Goal: Task Accomplishment & Management: Use online tool/utility

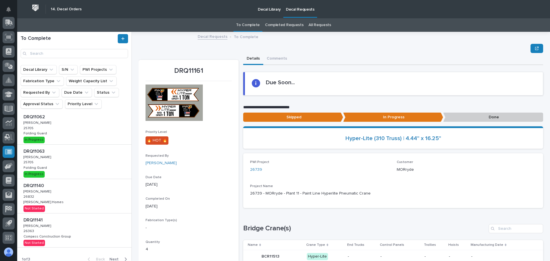
scroll to position [206, 0]
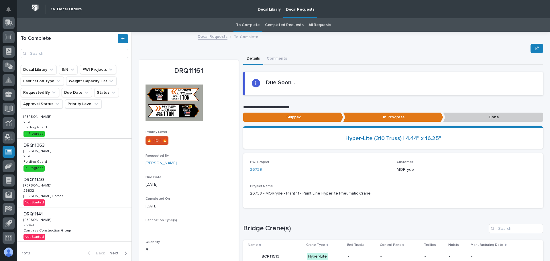
click at [69, 190] on div "DRQ11140 DRQ11140 Adam Yutzy Adam Yutzy 26832 26832 Clayton Homes Clayton Homes…" at bounding box center [74, 190] width 114 height 34
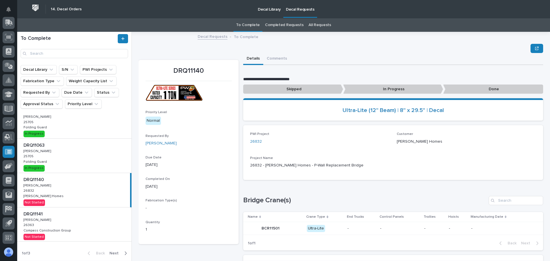
click at [379, 91] on p "In Progress" at bounding box center [393, 88] width 100 height 9
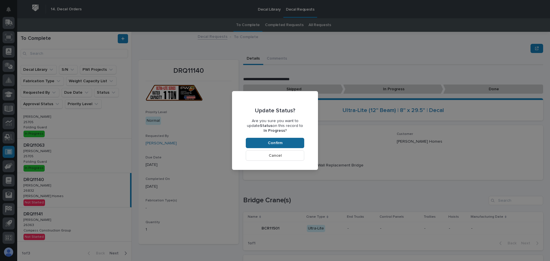
click at [292, 140] on button "Confirm" at bounding box center [275, 143] width 58 height 10
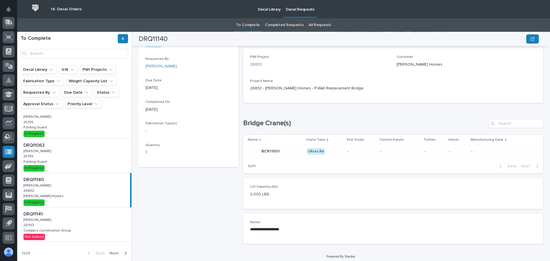
scroll to position [81, 0]
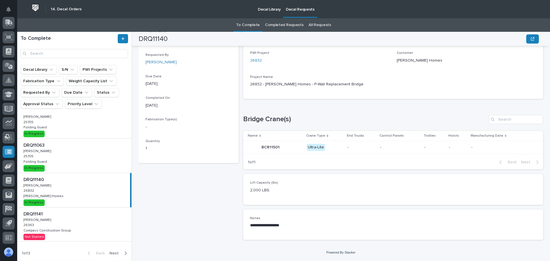
click at [77, 222] on div "DRQ11141 DRQ11141 Adam Yutzy Adam Yutzy 26363 26363 Compass Construction Group …" at bounding box center [74, 224] width 114 height 34
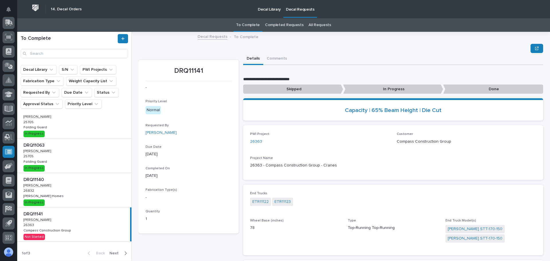
click at [371, 88] on p "In Progress" at bounding box center [393, 88] width 100 height 9
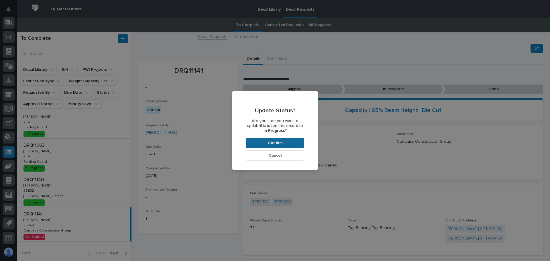
click at [289, 139] on button "Confirm" at bounding box center [275, 143] width 58 height 10
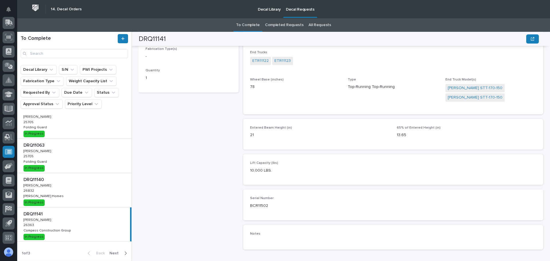
scroll to position [141, 0]
click at [73, 192] on div "DRQ11140 DRQ11140 Adam Yutzy Adam Yutzy 26832 26832 Clayton Homes Clayton Homes…" at bounding box center [74, 190] width 114 height 34
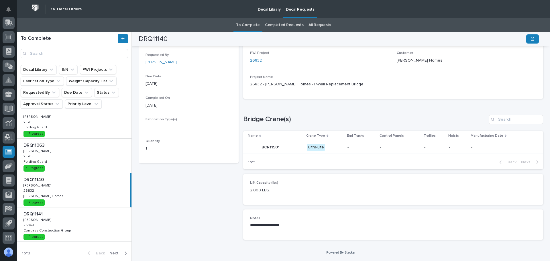
scroll to position [81, 0]
click at [80, 200] on div "DRQ11140 DRQ11140 Adam Yutzy Adam Yutzy 26832 26832 Clayton Homes Clayton Homes…" at bounding box center [73, 190] width 113 height 34
click at [58, 199] on div "DRQ11140 DRQ11140 Adam Yutzy Adam Yutzy 26832 26832 Clayton Homes Clayton Homes…" at bounding box center [73, 190] width 113 height 34
click at [94, 219] on div "DRQ11141 DRQ11141 Adam Yutzy Adam Yutzy 26363 26363 Compass Construction Group …" at bounding box center [74, 224] width 114 height 34
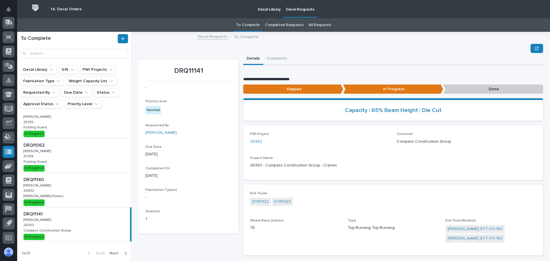
click at [269, 11] on p "Decal Library" at bounding box center [269, 6] width 23 height 12
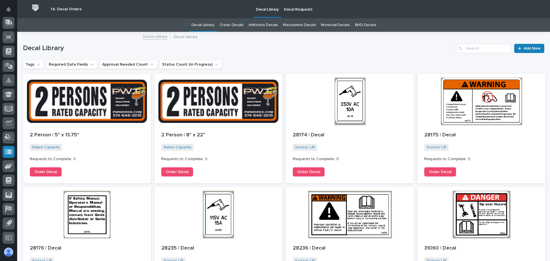
click at [304, 9] on p "Decal Requests" at bounding box center [298, 6] width 29 height 12
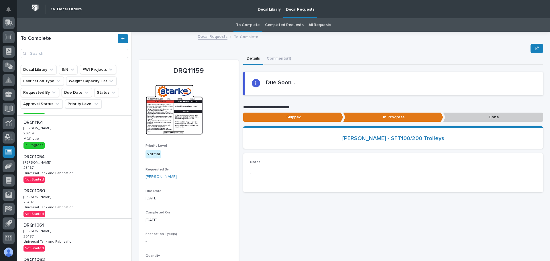
scroll to position [57, 0]
click at [76, 139] on div "DRQ11161 DRQ11161 Adam Yutzy Adam Yutzy 26739 26739 MORryde MORryde In Progress" at bounding box center [74, 133] width 114 height 34
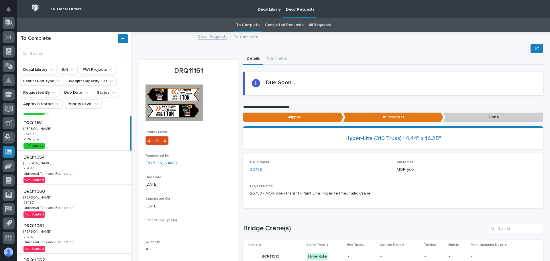
click at [257, 170] on link "26739" at bounding box center [256, 170] width 12 height 6
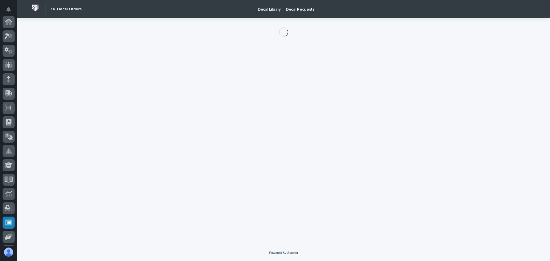
scroll to position [71, 0]
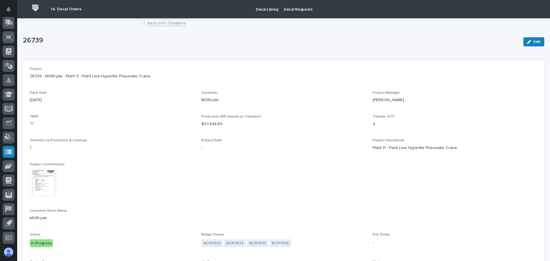
click at [50, 187] on img at bounding box center [43, 182] width 27 height 27
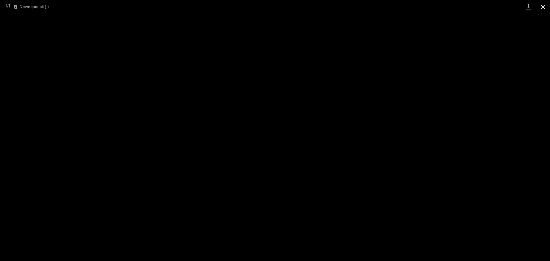
click at [541, 8] on button "Close gallery" at bounding box center [542, 6] width 14 height 13
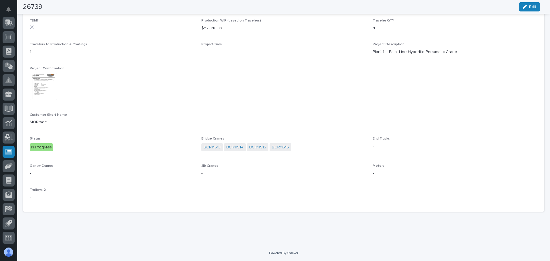
scroll to position [0, 0]
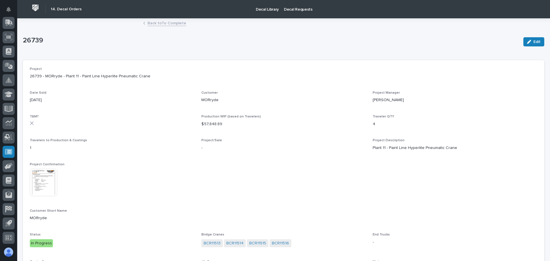
click at [168, 23] on link "Back to To Complete" at bounding box center [166, 22] width 39 height 7
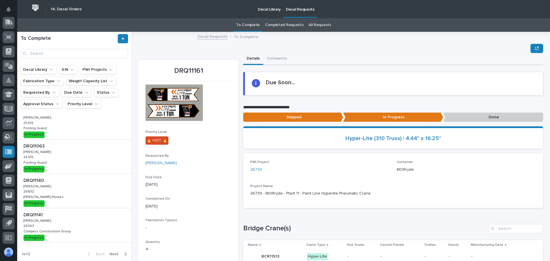
scroll to position [206, 0]
click at [79, 222] on div "DRQ11141 DRQ11141 Adam Yutzy Adam Yutzy 26363 26363 Compass Construction Group …" at bounding box center [74, 224] width 114 height 34
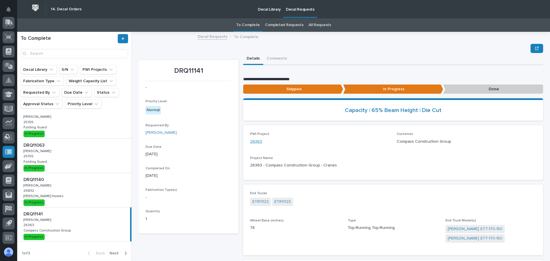
click at [256, 142] on link "26363" at bounding box center [256, 142] width 12 height 6
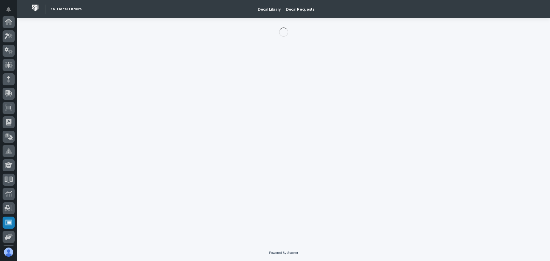
scroll to position [71, 0]
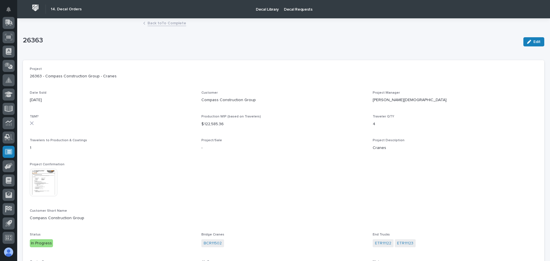
click at [41, 180] on img at bounding box center [43, 182] width 27 height 27
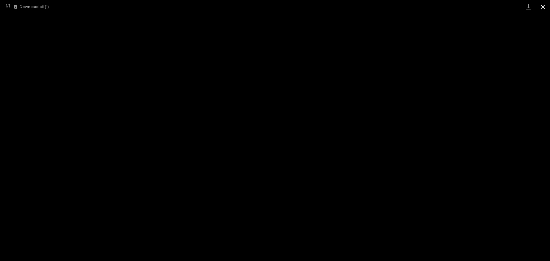
click at [542, 7] on button "Close gallery" at bounding box center [542, 6] width 14 height 13
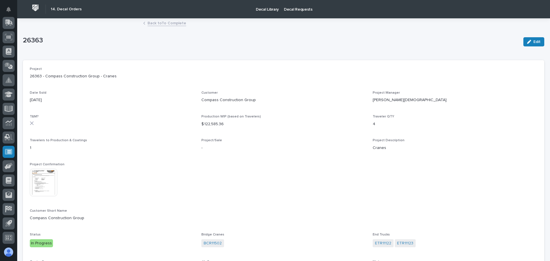
click at [44, 183] on img at bounding box center [43, 182] width 27 height 27
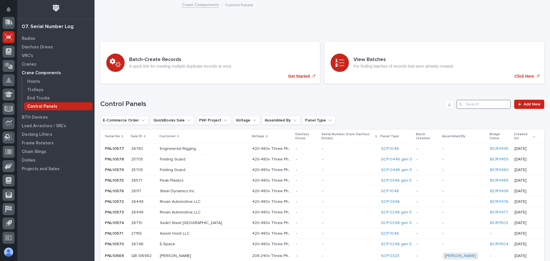
click at [465, 105] on input "Search" at bounding box center [483, 104] width 54 height 9
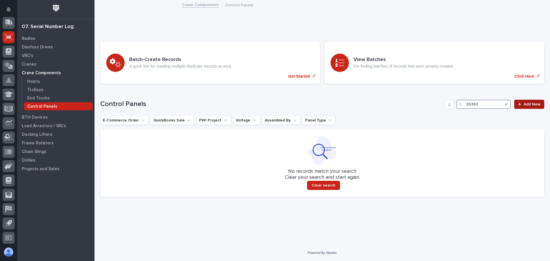
type input "26363"
click at [533, 102] on span "Add New" at bounding box center [531, 104] width 17 height 4
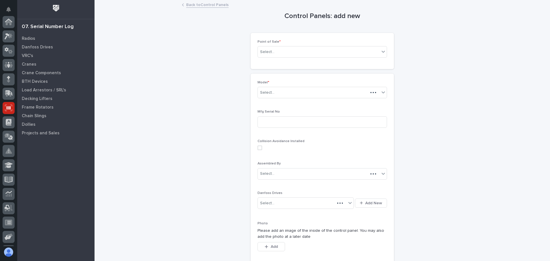
scroll to position [71, 0]
click at [374, 53] on div "Select..." at bounding box center [319, 51] width 122 height 9
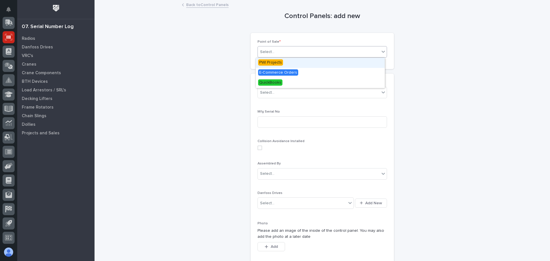
click at [270, 62] on span "PWI Projects" at bounding box center [270, 62] width 25 height 6
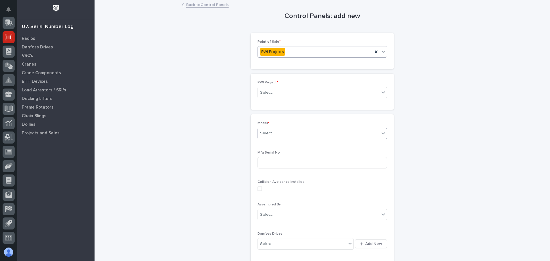
click at [289, 94] on div "Select..." at bounding box center [319, 92] width 122 height 9
type input "*****"
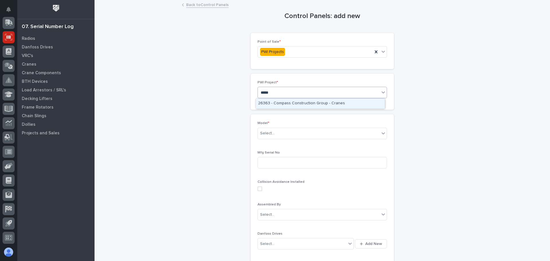
click at [289, 104] on div "26363 - Compass Construction Group - Cranes" at bounding box center [320, 103] width 129 height 10
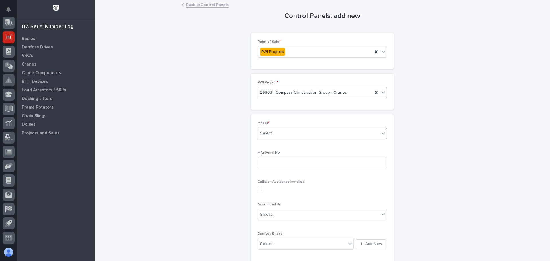
click at [307, 133] on div "Select..." at bounding box center [319, 133] width 122 height 9
click at [383, 133] on icon at bounding box center [383, 133] width 6 height 6
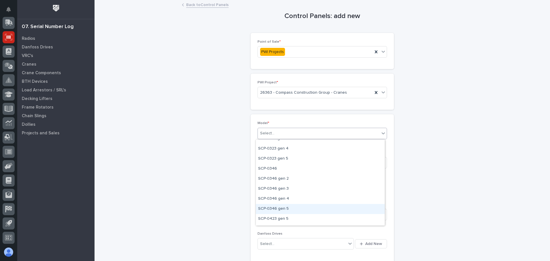
click at [284, 208] on div "SCP-0346 gen 5" at bounding box center [320, 209] width 129 height 10
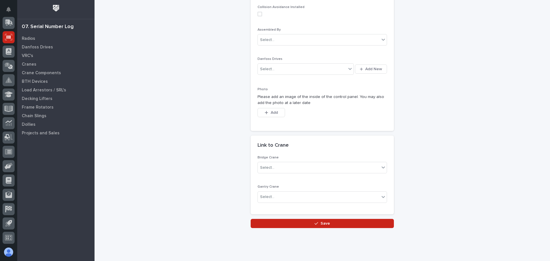
scroll to position [186, 0]
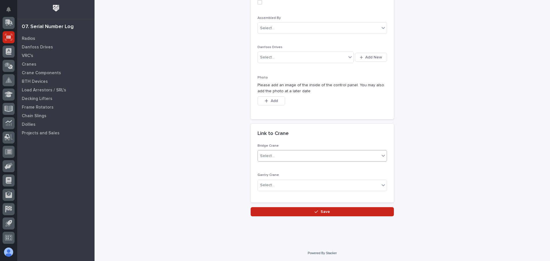
click at [339, 156] on div "Select..." at bounding box center [319, 155] width 122 height 9
type input "*****"
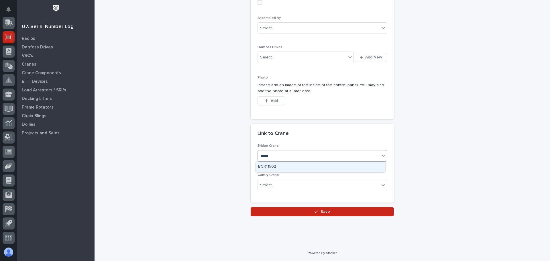
click at [281, 169] on div "BCR11502" at bounding box center [320, 167] width 129 height 10
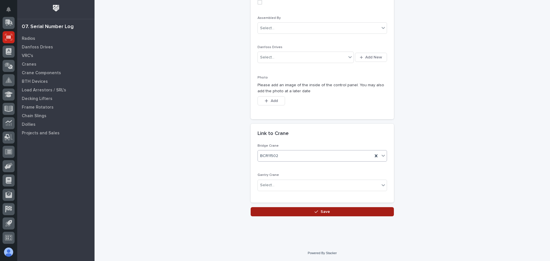
click at [330, 211] on button "Save" at bounding box center [322, 211] width 143 height 9
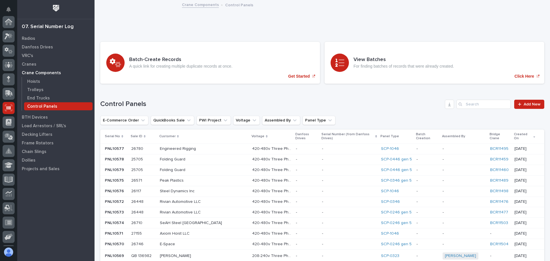
scroll to position [71, 0]
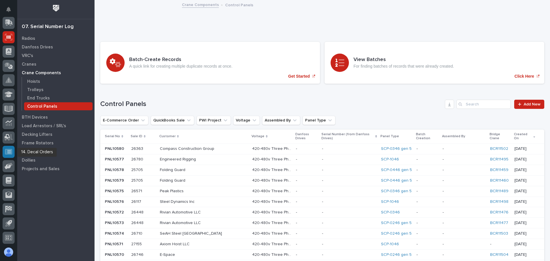
click at [7, 155] on icon at bounding box center [8, 151] width 7 height 7
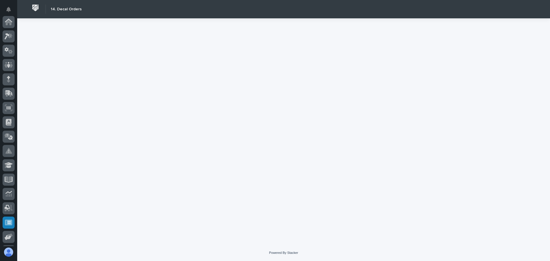
scroll to position [71, 0]
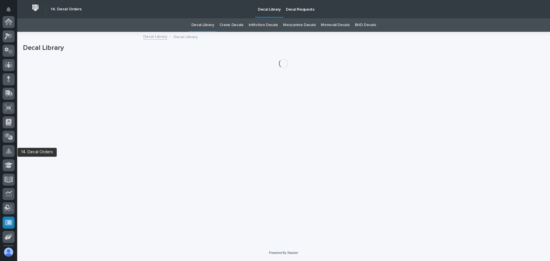
scroll to position [71, 0]
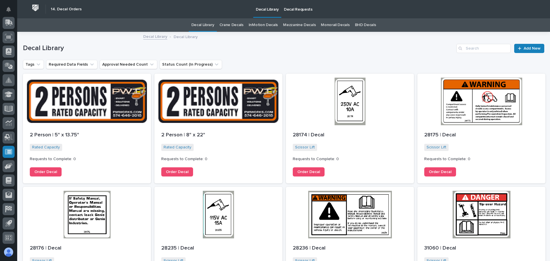
click at [288, 8] on p "Decal Requests" at bounding box center [298, 6] width 29 height 12
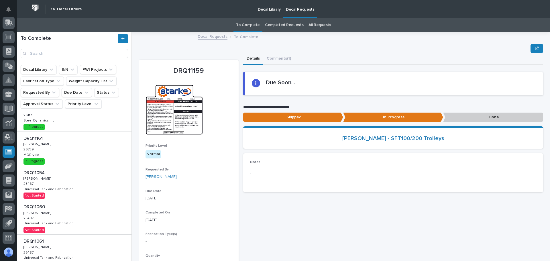
scroll to position [57, 0]
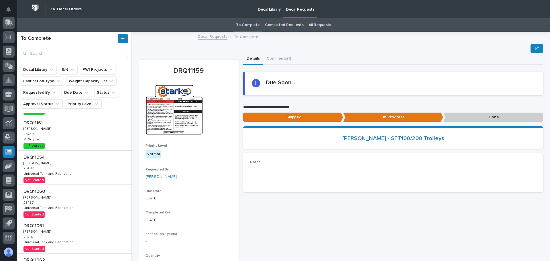
click at [90, 168] on div "DRQ11054 DRQ11054 [PERSON_NAME] [PERSON_NAME] 25487 25487 Universal Tank and Fa…" at bounding box center [74, 168] width 114 height 34
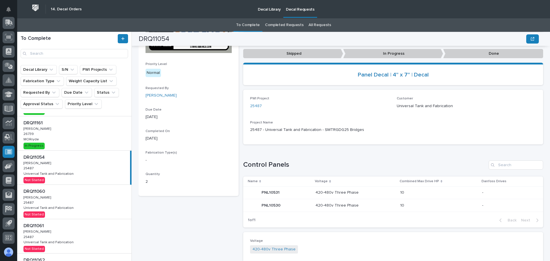
scroll to position [62, 0]
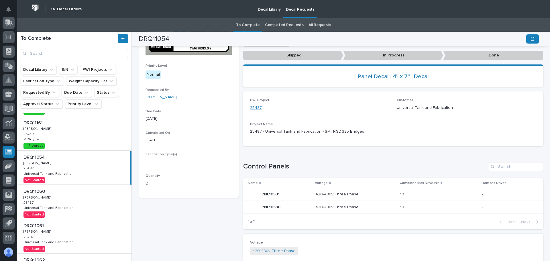
click at [255, 107] on link "25487" at bounding box center [256, 108] width 12 height 6
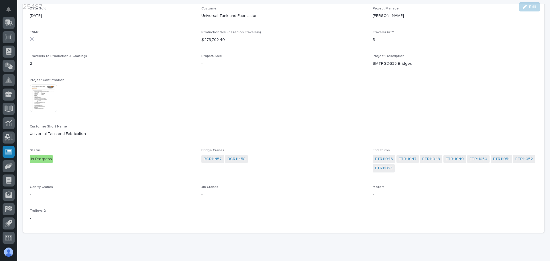
scroll to position [86, 0]
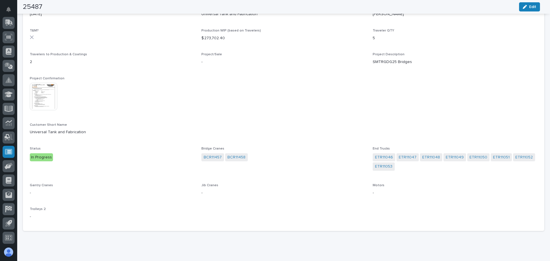
click at [46, 101] on img at bounding box center [43, 96] width 27 height 27
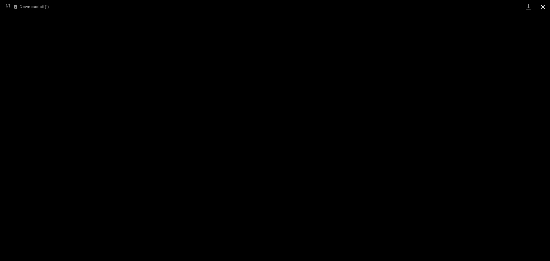
click at [540, 6] on button "Close gallery" at bounding box center [542, 6] width 14 height 13
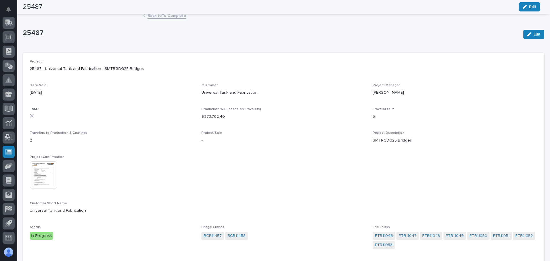
scroll to position [0, 0]
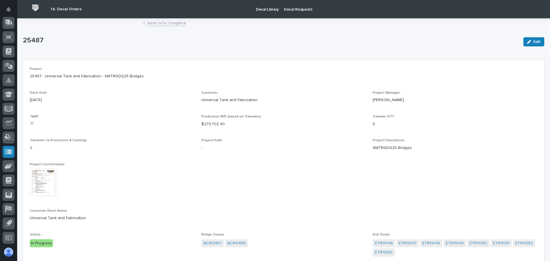
click at [172, 23] on link "Back to To Complete" at bounding box center [166, 22] width 39 height 7
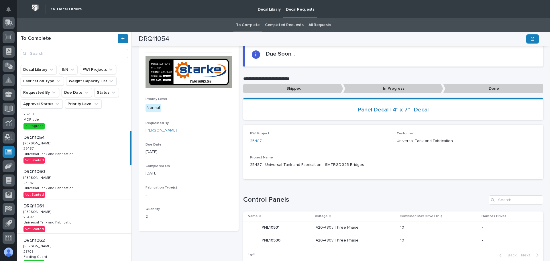
scroll to position [86, 0]
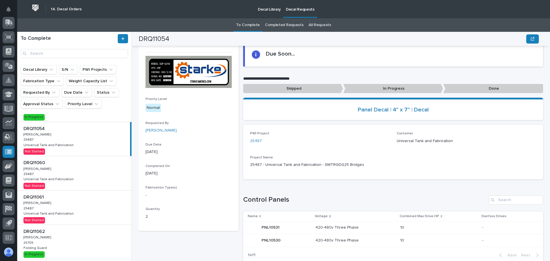
click at [88, 133] on div "DRQ11054 DRQ11054 [PERSON_NAME] [PERSON_NAME] 25487 25487 Universal Tank and Fa…" at bounding box center [73, 139] width 113 height 34
click at [371, 88] on p "In Progress" at bounding box center [393, 88] width 100 height 9
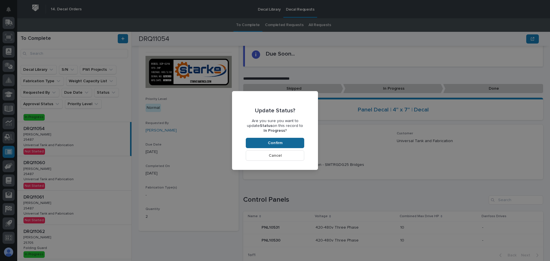
click at [280, 144] on span "Confirm" at bounding box center [275, 142] width 15 height 5
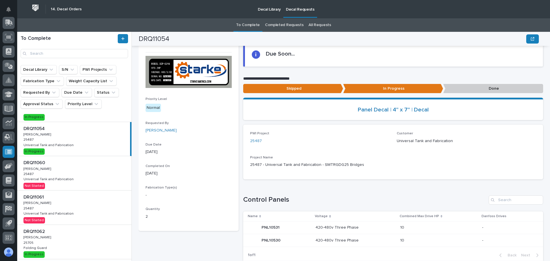
scroll to position [34, 0]
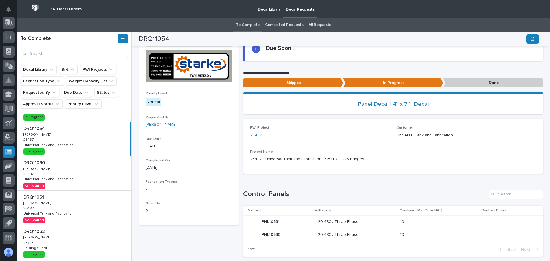
click at [75, 174] on div "DRQ11060 DRQ11060 [PERSON_NAME] [PERSON_NAME] 25487 25487 Universal Tank and Fa…" at bounding box center [74, 173] width 114 height 34
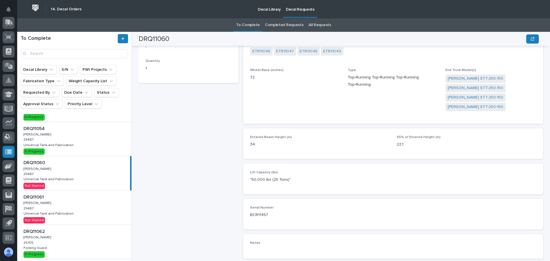
scroll to position [151, 0]
click at [85, 211] on div "DRQ11061 DRQ11061 [PERSON_NAME] [PERSON_NAME] 25487 25487 Universal Tank and Fa…" at bounding box center [74, 207] width 114 height 34
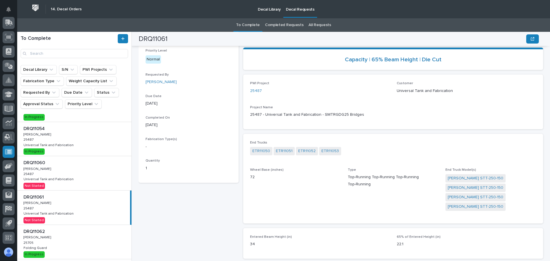
scroll to position [36, 0]
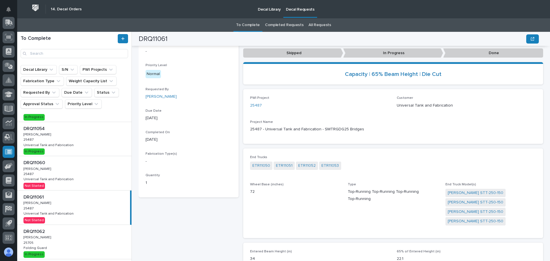
click at [66, 176] on div "DRQ11060 DRQ11060 [PERSON_NAME] [PERSON_NAME] 25487 25487 Universal Tank and Fa…" at bounding box center [74, 173] width 114 height 34
click at [77, 181] on div "DRQ11060 DRQ11060 [PERSON_NAME] [PERSON_NAME] 25487 25487 Universal Tank and Fa…" at bounding box center [73, 173] width 113 height 34
click at [83, 196] on p at bounding box center [75, 196] width 104 height 5
click at [86, 182] on div "DRQ11060 DRQ11060 [PERSON_NAME] [PERSON_NAME] 25487 25487 Universal Tank and Fa…" at bounding box center [74, 173] width 114 height 34
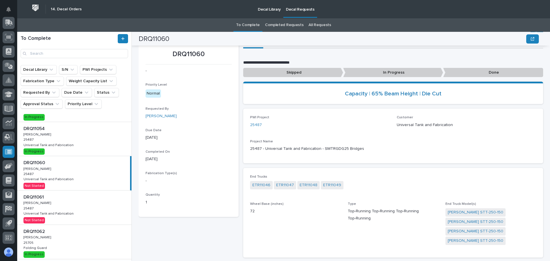
scroll to position [7, 0]
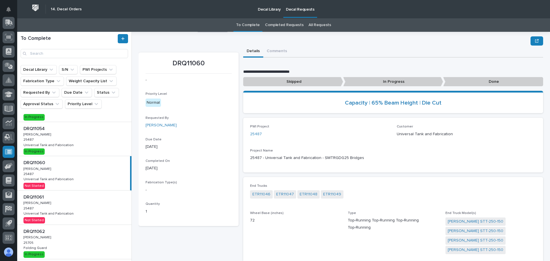
click at [370, 80] on p "In Progress" at bounding box center [393, 81] width 100 height 9
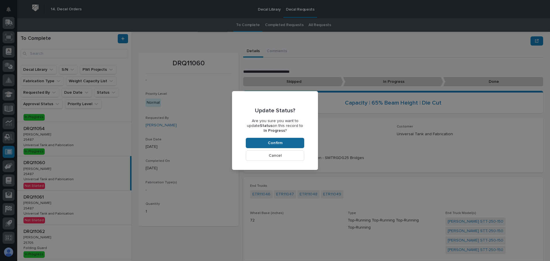
click at [300, 140] on button "Confirm" at bounding box center [275, 143] width 58 height 10
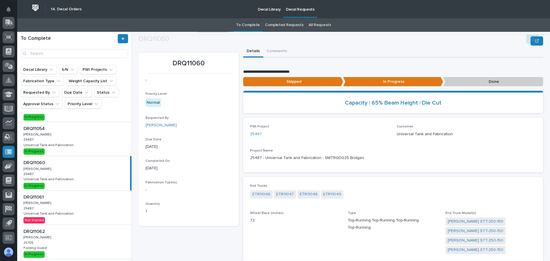
scroll to position [34, 0]
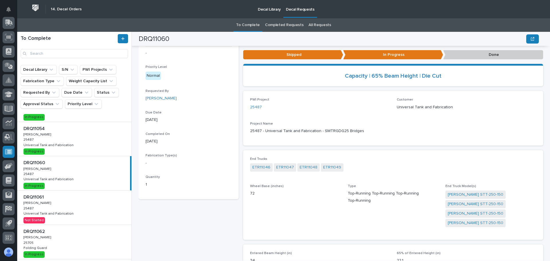
click at [61, 209] on div "DRQ11061 DRQ11061 [PERSON_NAME] [PERSON_NAME] 25487 25487 Universal Tank and Fa…" at bounding box center [74, 207] width 114 height 34
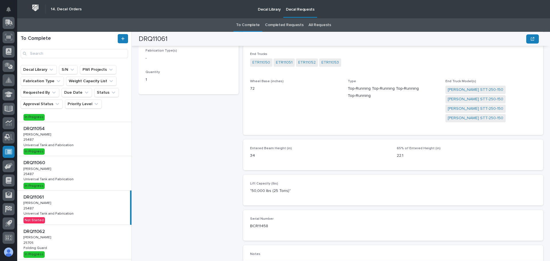
scroll to position [149, 0]
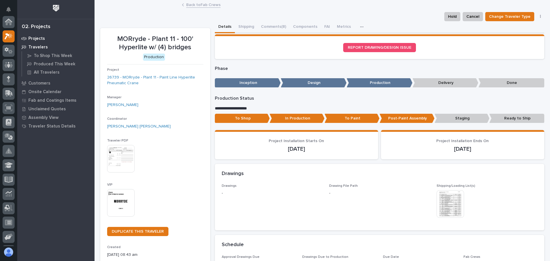
click at [32, 39] on p "Projects" at bounding box center [36, 38] width 17 height 5
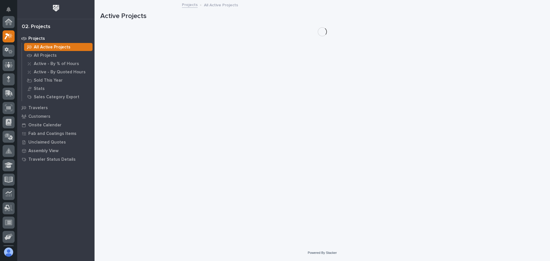
scroll to position [14, 0]
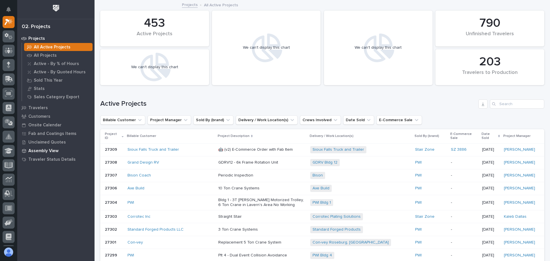
click at [46, 151] on p "Assembly View" at bounding box center [43, 150] width 30 height 5
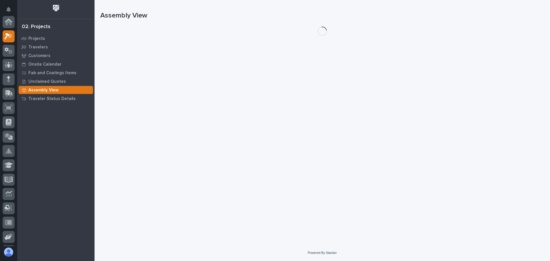
scroll to position [14, 0]
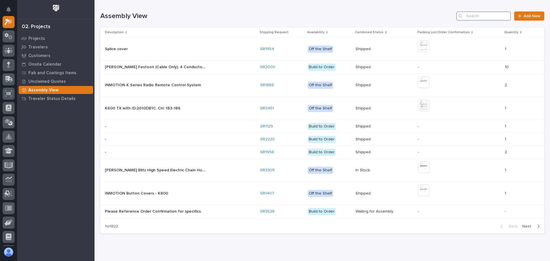
click at [475, 16] on input "Search" at bounding box center [483, 15] width 54 height 9
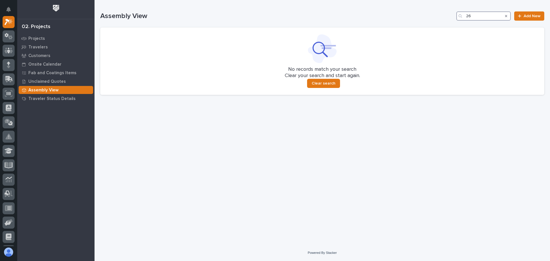
type input "2"
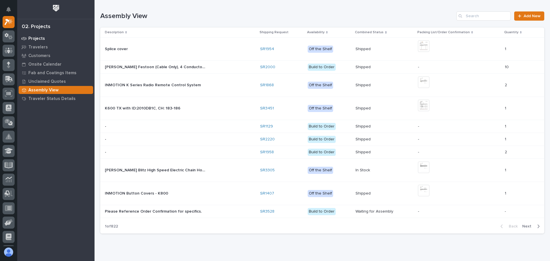
click at [40, 39] on p "Projects" at bounding box center [36, 38] width 17 height 5
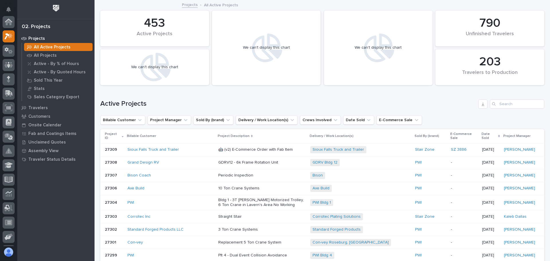
scroll to position [14, 0]
click at [498, 103] on input "Search" at bounding box center [517, 103] width 54 height 9
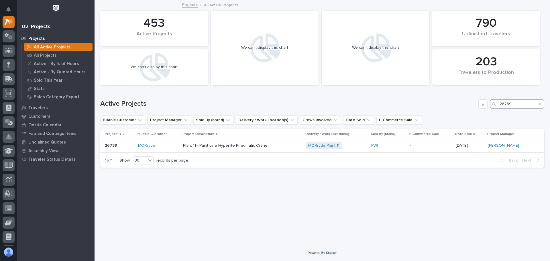
type input "26739"
click at [152, 146] on link "MORryde" at bounding box center [146, 145] width 17 height 5
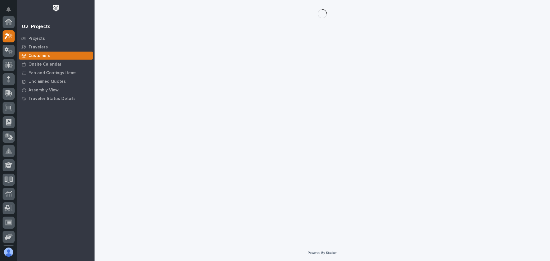
scroll to position [14, 0]
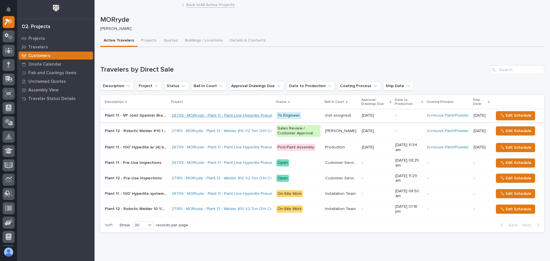
click at [210, 116] on link "26739 - MORryde - Plant 11 - Paint Line Hyperlite Pneumatic Crane" at bounding box center [231, 115] width 121 height 5
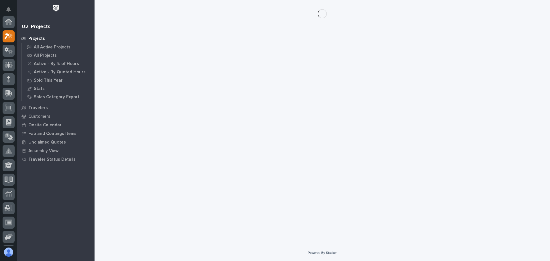
scroll to position [14, 0]
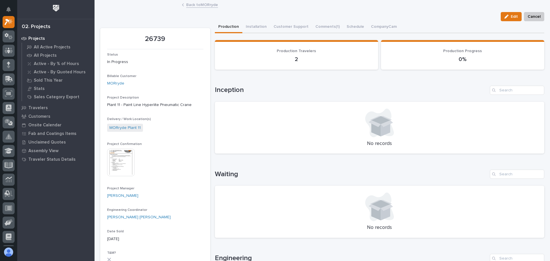
click at [128, 161] on img at bounding box center [120, 162] width 27 height 27
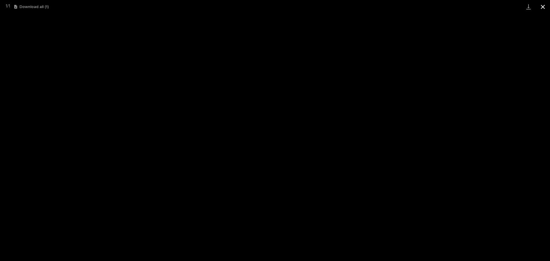
click at [540, 5] on button "Close gallery" at bounding box center [542, 6] width 14 height 13
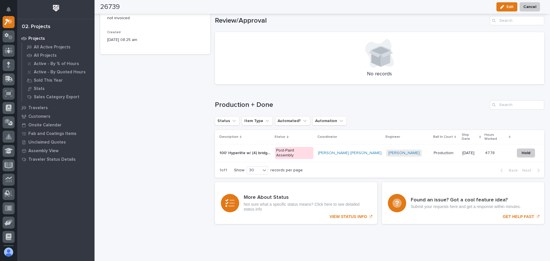
scroll to position [311, 0]
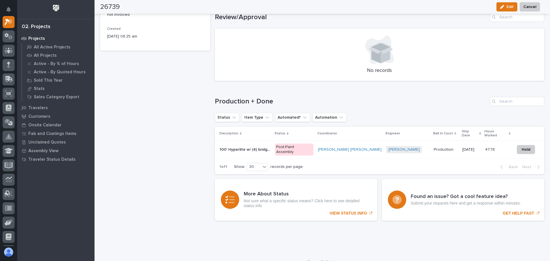
click at [231, 146] on p "100' Hyperlite w/ (4) bridges" at bounding box center [245, 149] width 52 height 6
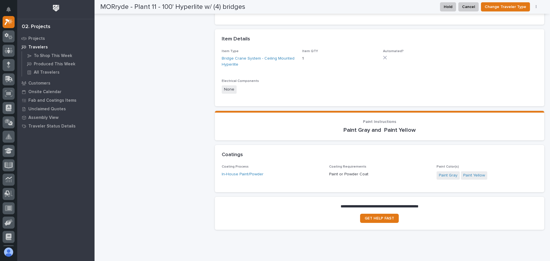
scroll to position [372, 0]
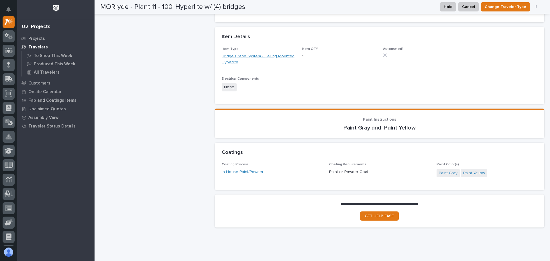
click at [232, 61] on link "Bridge Crane System - Ceiling Mounted Hyperlite" at bounding box center [259, 59] width 74 height 12
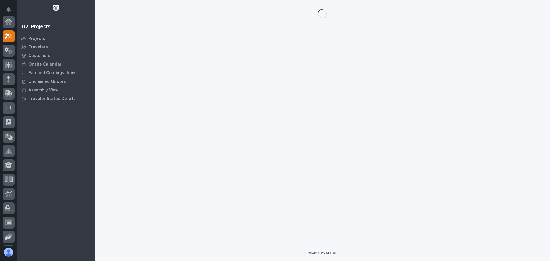
scroll to position [14, 0]
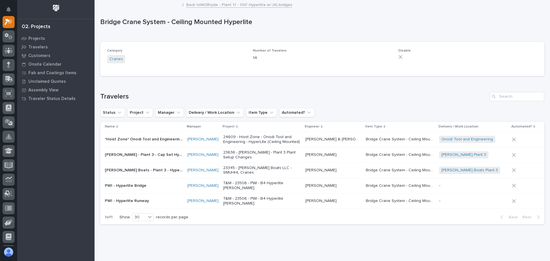
click at [196, 7] on link "Back to MORryde - Plant 11 - 100' Hyperlite w/ (4) bridges" at bounding box center [239, 4] width 106 height 7
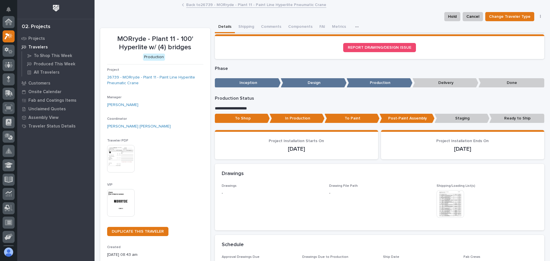
scroll to position [14, 0]
click at [196, 7] on link "Back to 26739 - MORryde - Plant 11 - Paint Line Hyperlite Pneumatic Crane" at bounding box center [256, 4] width 140 height 7
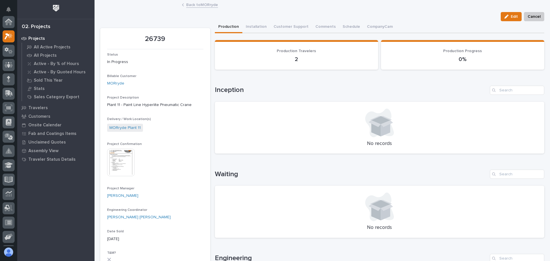
scroll to position [14, 0]
click at [196, 7] on link "Back to MORryde" at bounding box center [202, 4] width 32 height 7
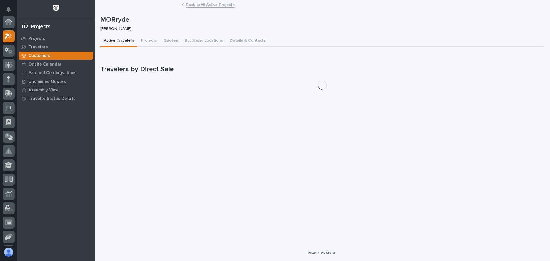
scroll to position [14, 0]
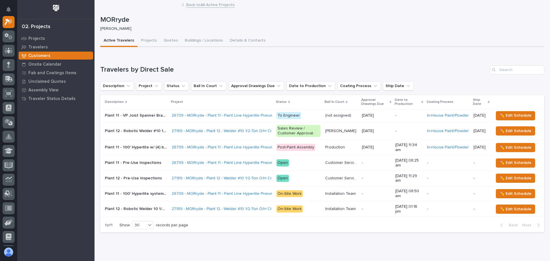
click at [196, 7] on link "Back to All Active Projects" at bounding box center [210, 4] width 48 height 7
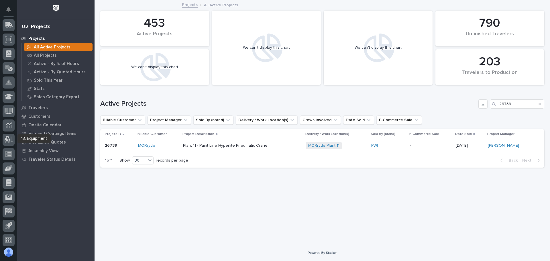
scroll to position [71, 0]
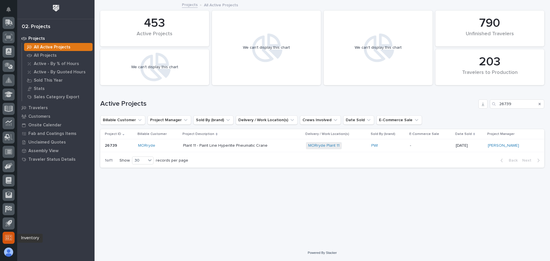
click at [5, 235] on icon at bounding box center [8, 237] width 7 height 7
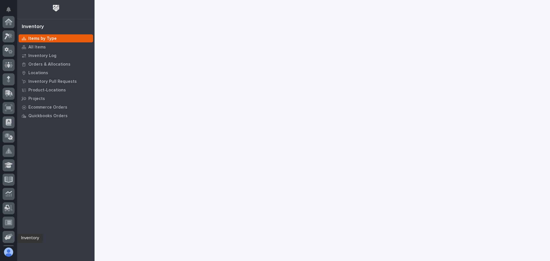
scroll to position [71, 0]
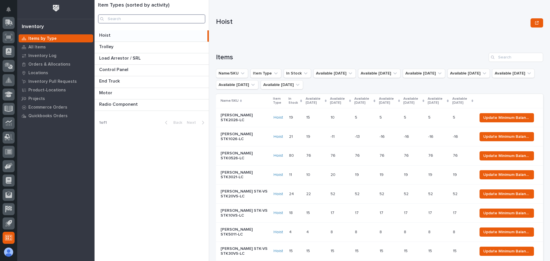
click at [149, 19] on input "Search" at bounding box center [151, 18] width 107 height 9
click at [8, 177] on icon at bounding box center [9, 180] width 6 height 7
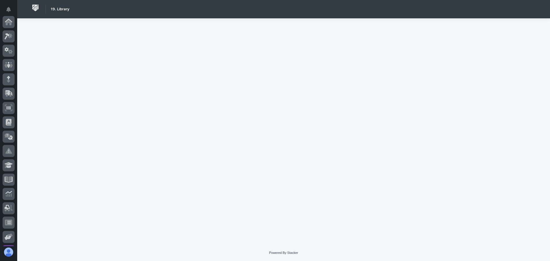
scroll to position [71, 0]
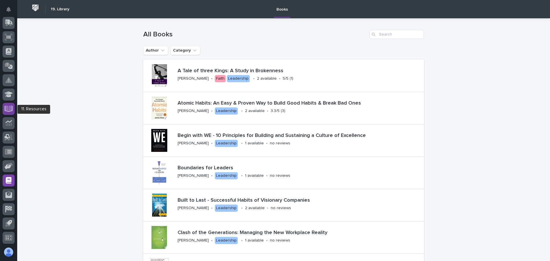
click at [9, 106] on icon at bounding box center [8, 107] width 7 height 5
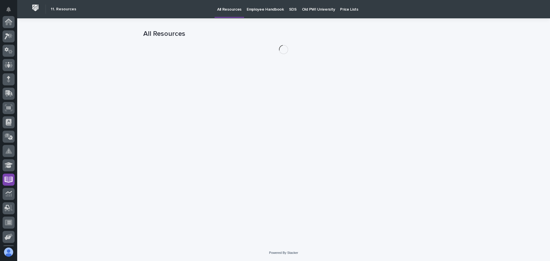
scroll to position [71, 0]
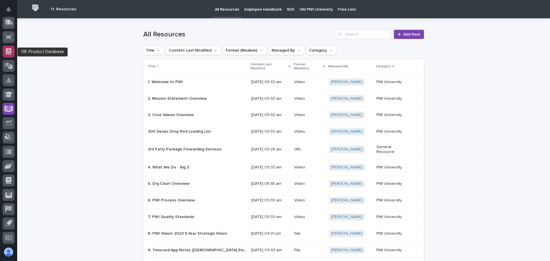
click at [7, 50] on icon at bounding box center [9, 51] width 6 height 7
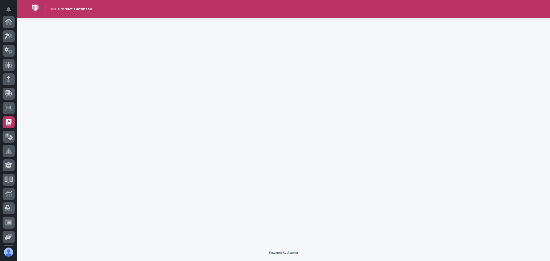
scroll to position [71, 0]
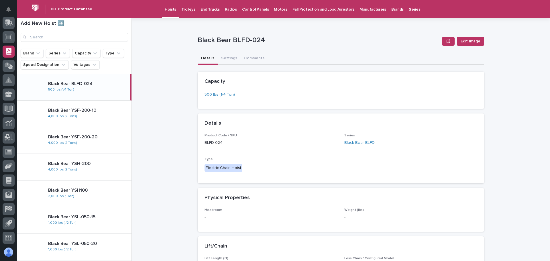
click at [409, 9] on p "Series" at bounding box center [414, 6] width 11 height 12
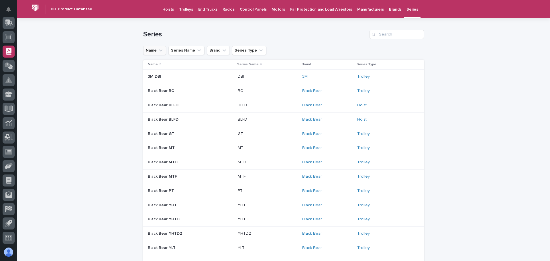
click at [160, 51] on icon "Name" at bounding box center [161, 51] width 6 height 6
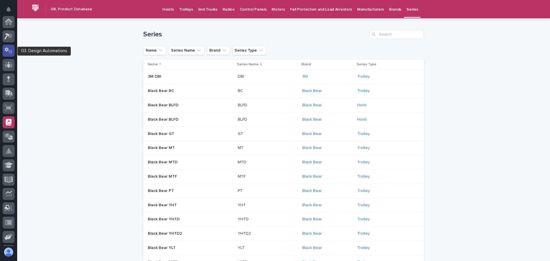
click at [6, 47] on div at bounding box center [9, 51] width 12 height 12
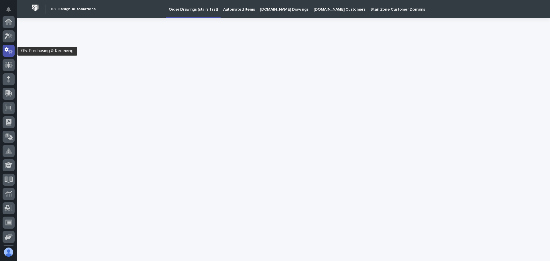
scroll to position [29, 0]
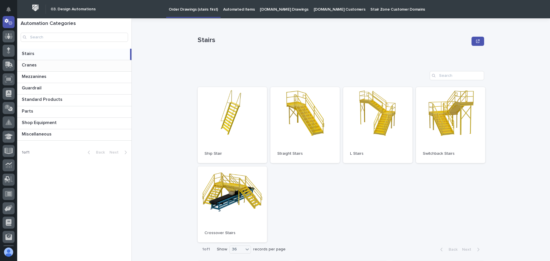
click at [28, 67] on p "Cranes" at bounding box center [30, 64] width 16 height 7
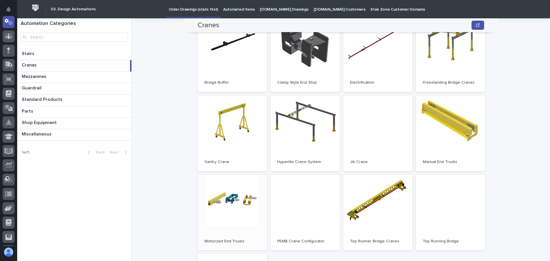
scroll to position [57, 0]
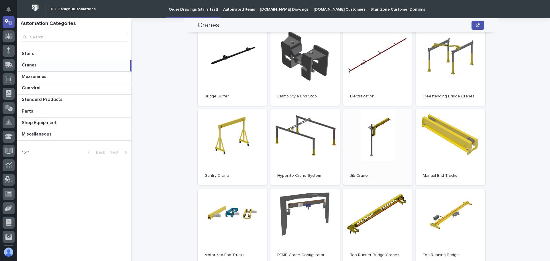
click at [368, 156] on link "Open" at bounding box center [377, 147] width 69 height 76
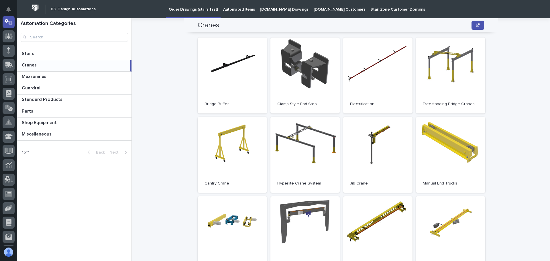
scroll to position [0, 0]
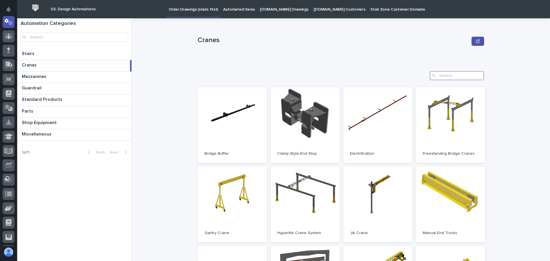
click at [442, 74] on input "Search" at bounding box center [456, 75] width 54 height 9
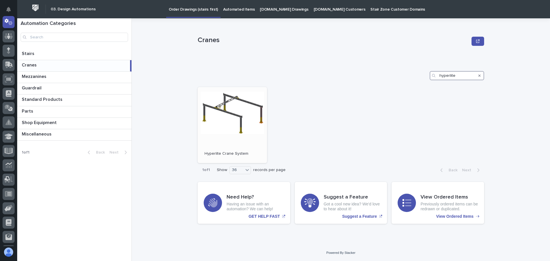
type input "hyperlite"
click at [238, 102] on link "Open" at bounding box center [232, 125] width 69 height 76
click at [27, 99] on p "Standard Products" at bounding box center [43, 99] width 42 height 7
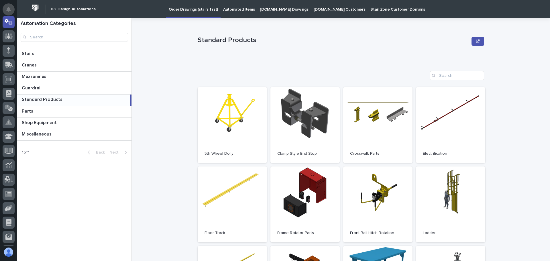
click at [6, 10] on icon "Notifications" at bounding box center [8, 9] width 5 height 5
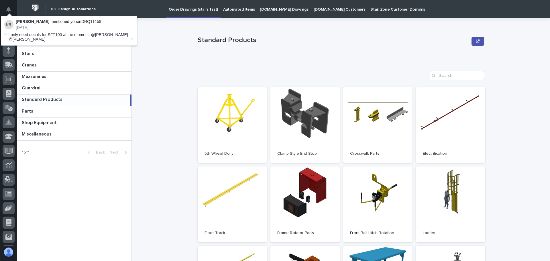
click at [6, 10] on icon "Notifications" at bounding box center [8, 9] width 5 height 5
click at [138, 53] on div "Automation Categories Stairs Stairs Cranes Cranes Mezzanines Mezzanines Guardra…" at bounding box center [283, 139] width 532 height 242
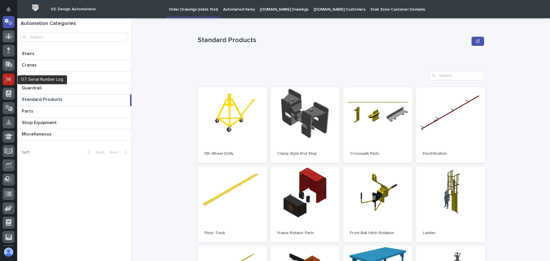
click at [9, 79] on icon at bounding box center [8, 79] width 7 height 7
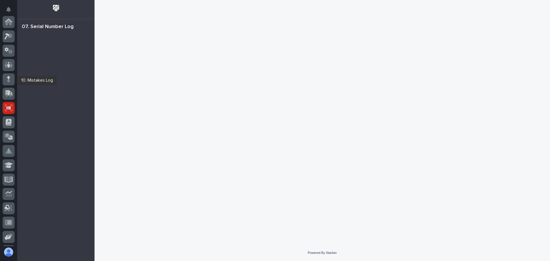
scroll to position [71, 0]
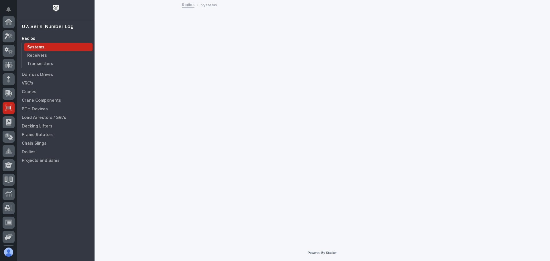
scroll to position [71, 0]
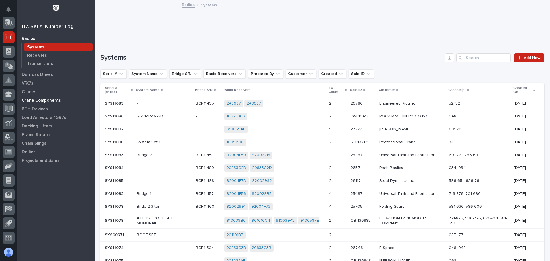
click at [42, 102] on p "Crane Components" at bounding box center [41, 100] width 39 height 5
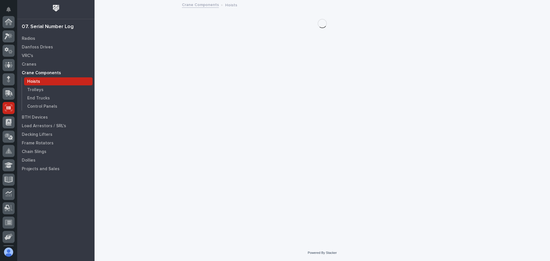
scroll to position [71, 0]
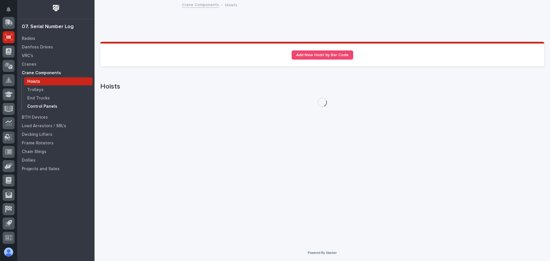
click at [39, 108] on p "Control Panels" at bounding box center [42, 106] width 30 height 5
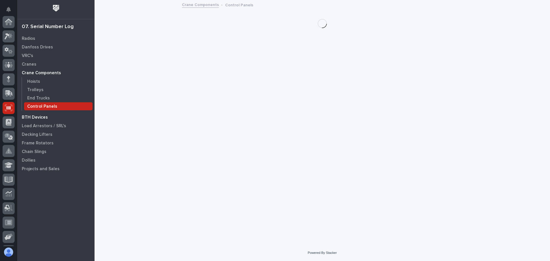
scroll to position [71, 0]
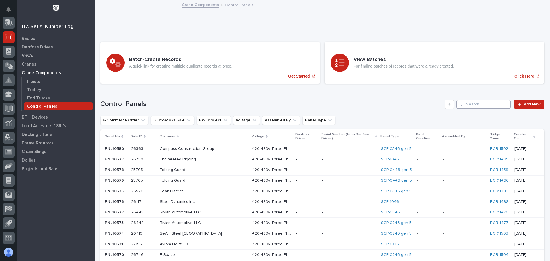
click at [468, 104] on input "Search" at bounding box center [483, 104] width 54 height 9
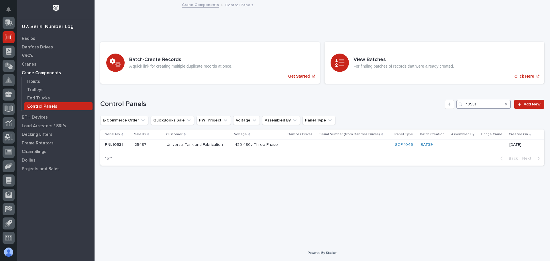
type input "10531"
